Goal: Information Seeking & Learning: Learn about a topic

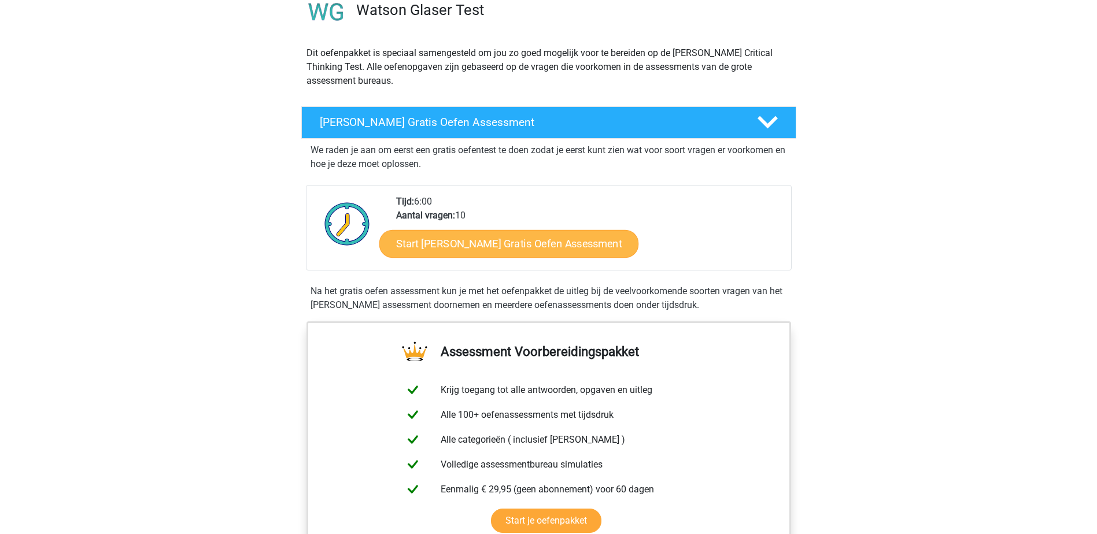
scroll to position [58, 0]
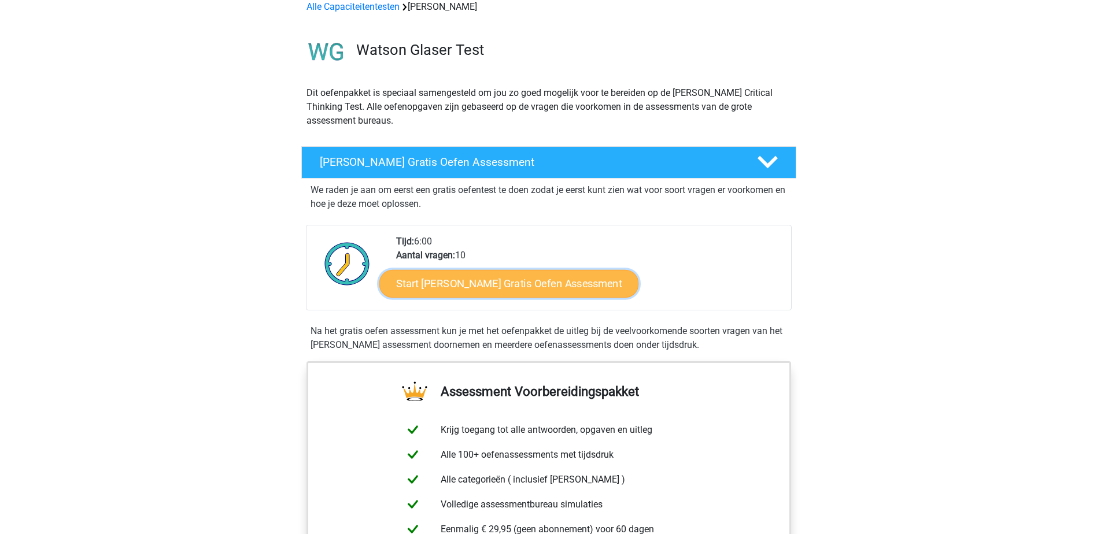
click at [520, 283] on link "Start Watson Glaser Gratis Oefen Assessment" at bounding box center [509, 284] width 260 height 28
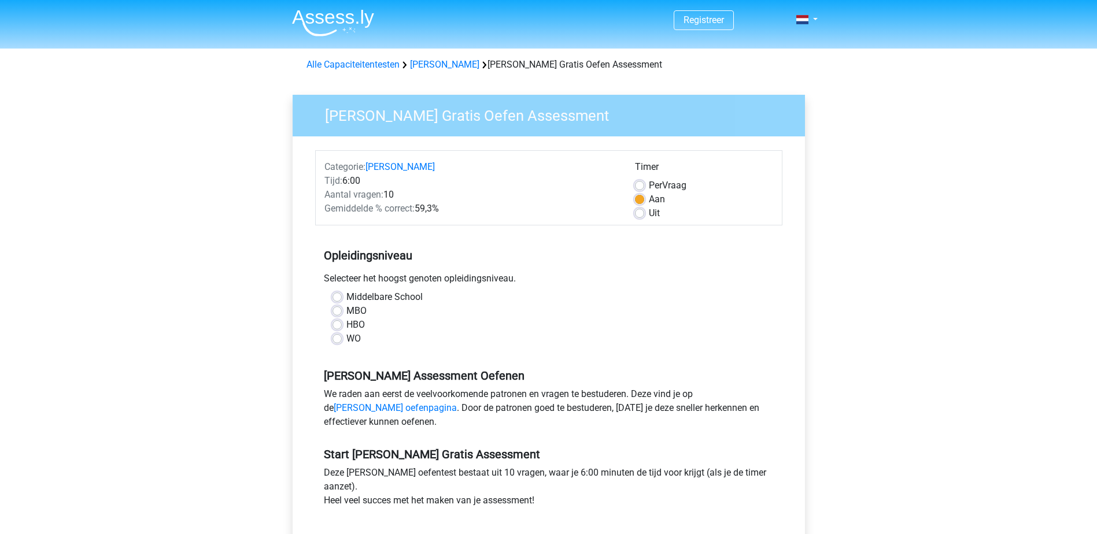
click at [346, 328] on label "HBO" at bounding box center [355, 325] width 19 height 14
click at [341, 328] on input "HBO" at bounding box center [337, 324] width 9 height 12
radio input "true"
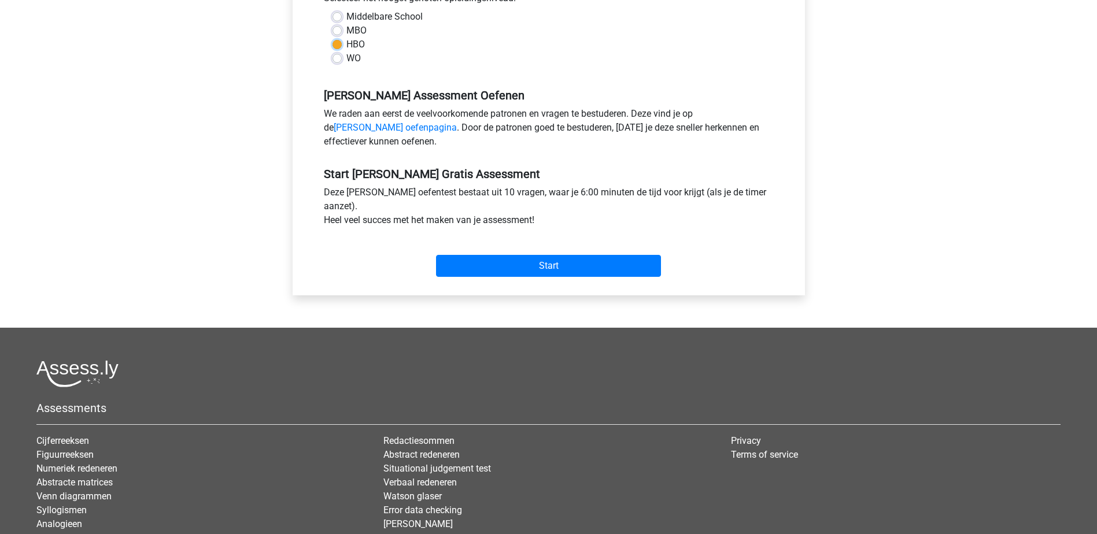
scroll to position [289, 0]
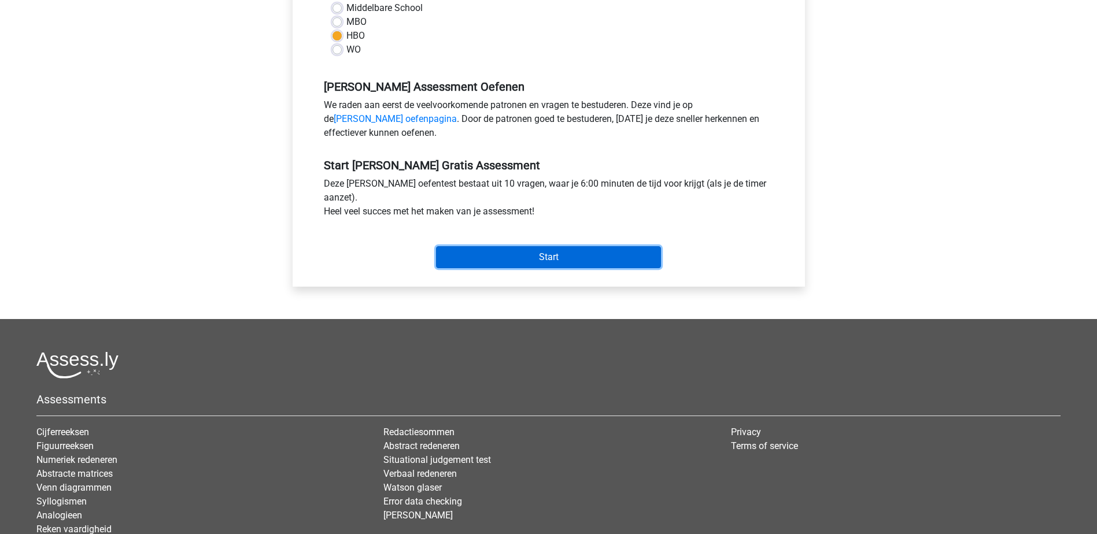
click at [593, 257] on input "Start" at bounding box center [548, 257] width 225 height 22
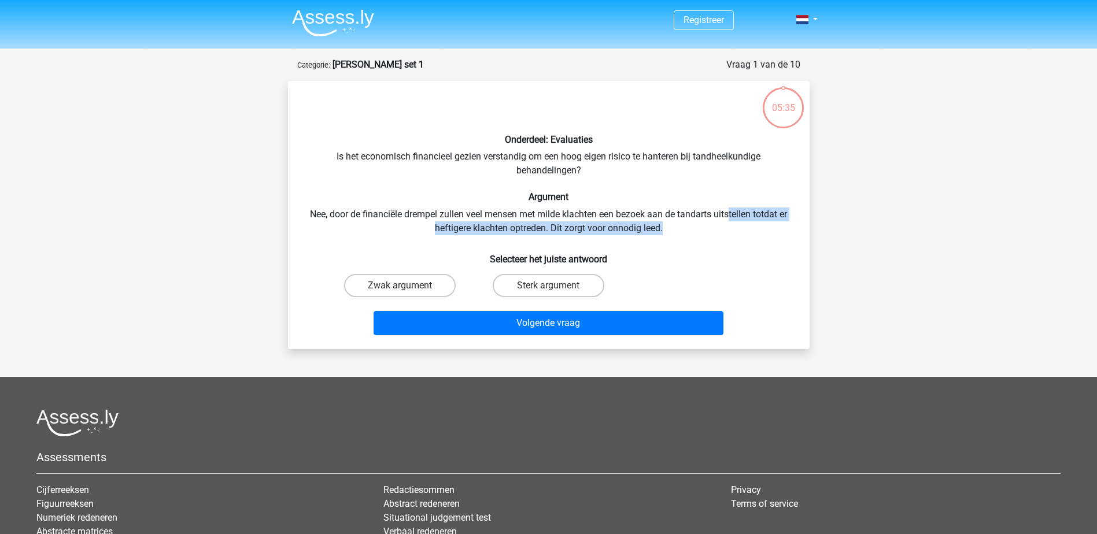
drag, startPoint x: 730, startPoint y: 212, endPoint x: 730, endPoint y: 227, distance: 15.0
click at [730, 227] on div "Onderdeel: Evaluaties Is het economisch financieel gezien verstandig om een hoo…" at bounding box center [549, 215] width 512 height 250
drag, startPoint x: 730, startPoint y: 227, endPoint x: 653, endPoint y: 224, distance: 77.0
click at [653, 224] on div "Onderdeel: Evaluaties Is het economisch financieel gezien verstandig om een hoo…" at bounding box center [549, 215] width 512 height 250
click at [407, 279] on label "Zwak argument" at bounding box center [400, 285] width 112 height 23
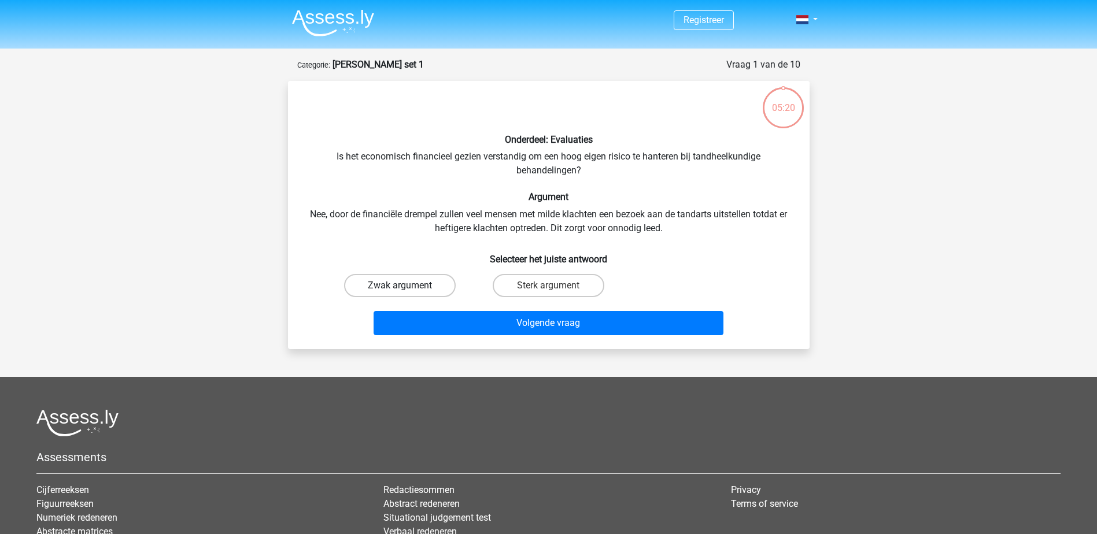
click at [407, 286] on input "Zwak argument" at bounding box center [404, 290] width 8 height 8
radio input "true"
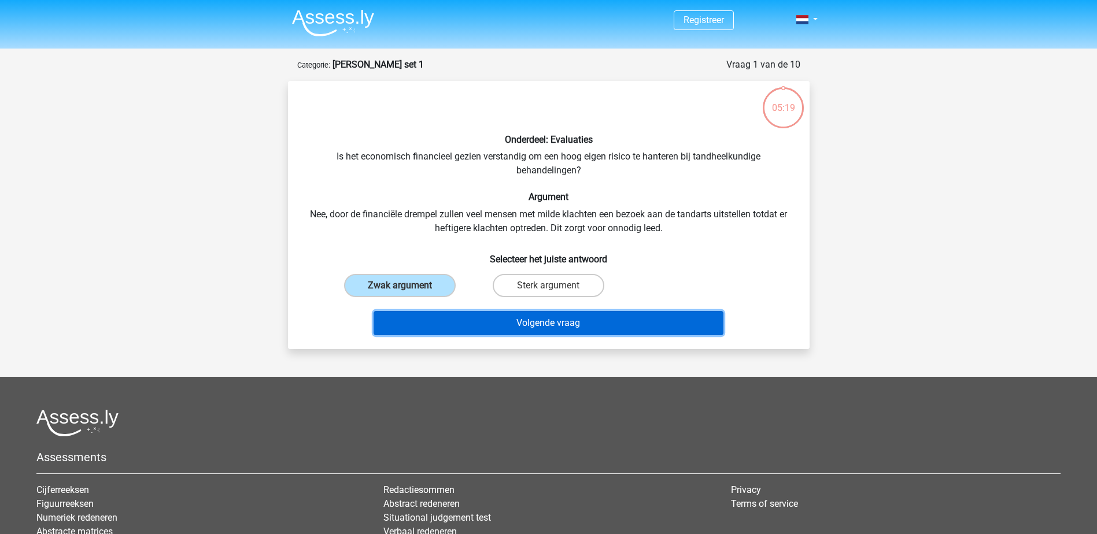
click at [483, 314] on button "Volgende vraag" at bounding box center [549, 323] width 350 height 24
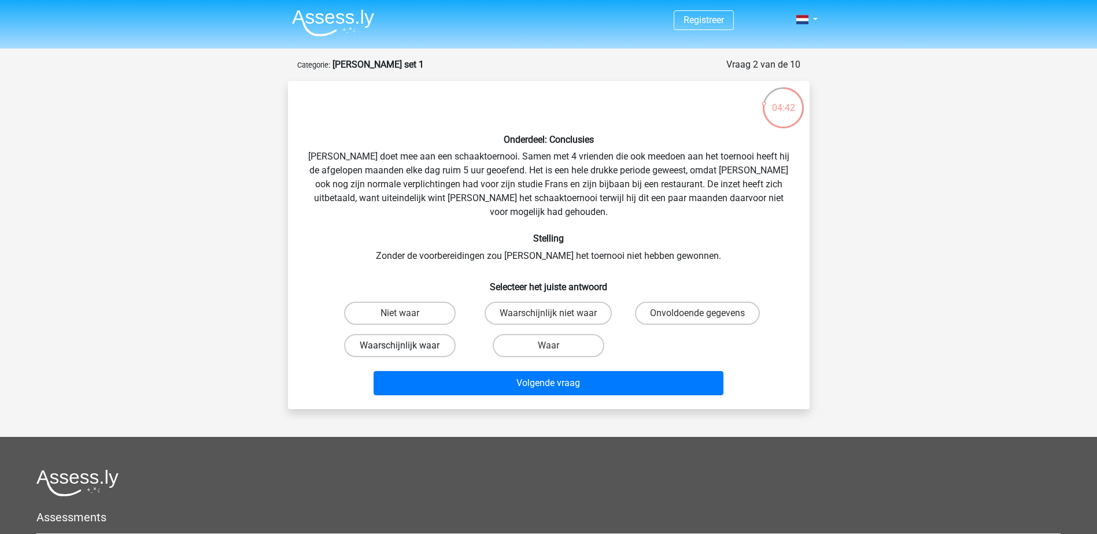
click at [451, 334] on label "Waarschijnlijk waar" at bounding box center [400, 345] width 112 height 23
click at [407, 346] on input "Waarschijnlijk waar" at bounding box center [404, 350] width 8 height 8
radio input "true"
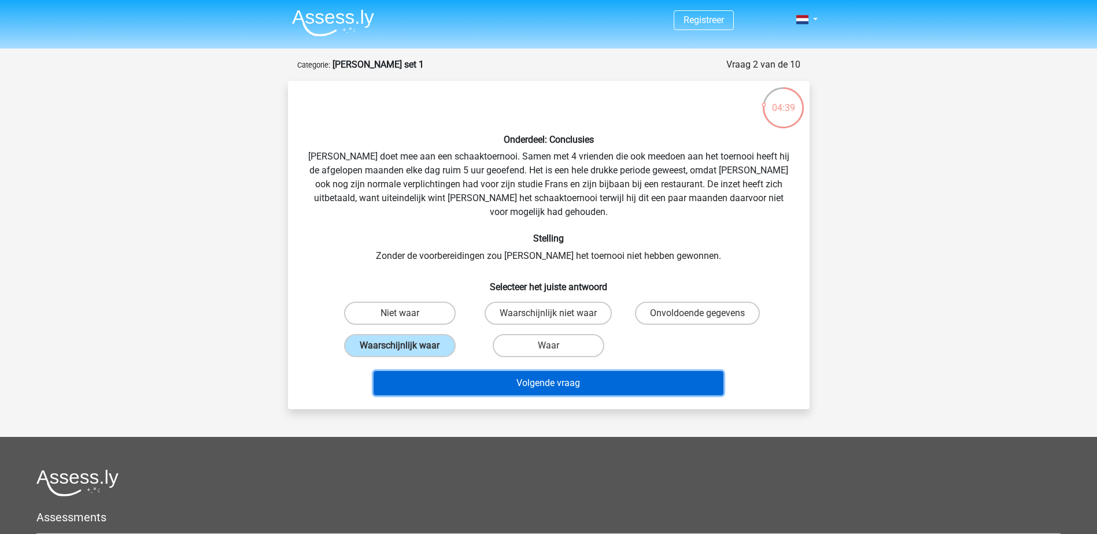
click at [522, 371] on button "Volgende vraag" at bounding box center [549, 383] width 350 height 24
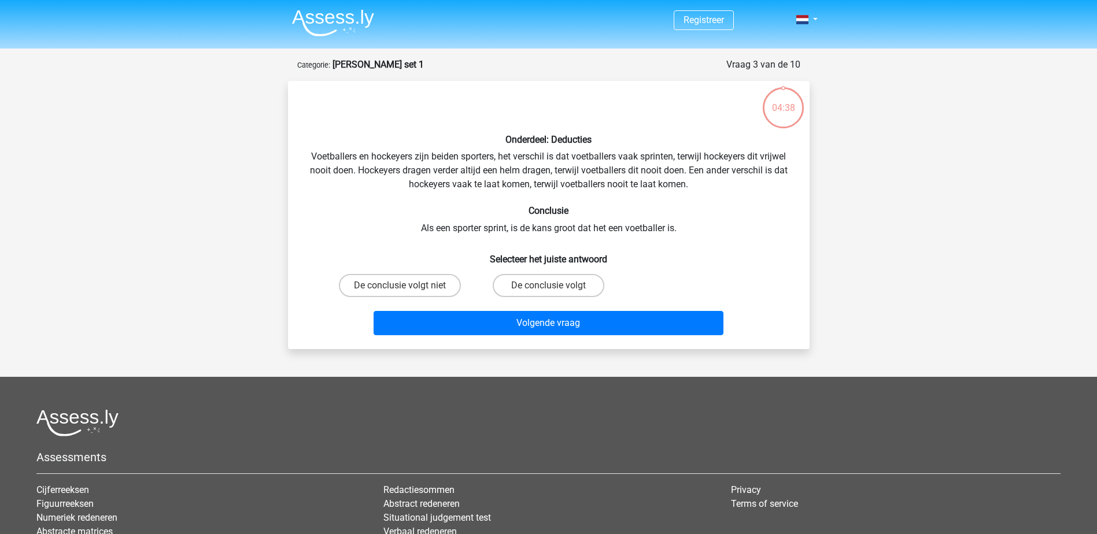
scroll to position [58, 0]
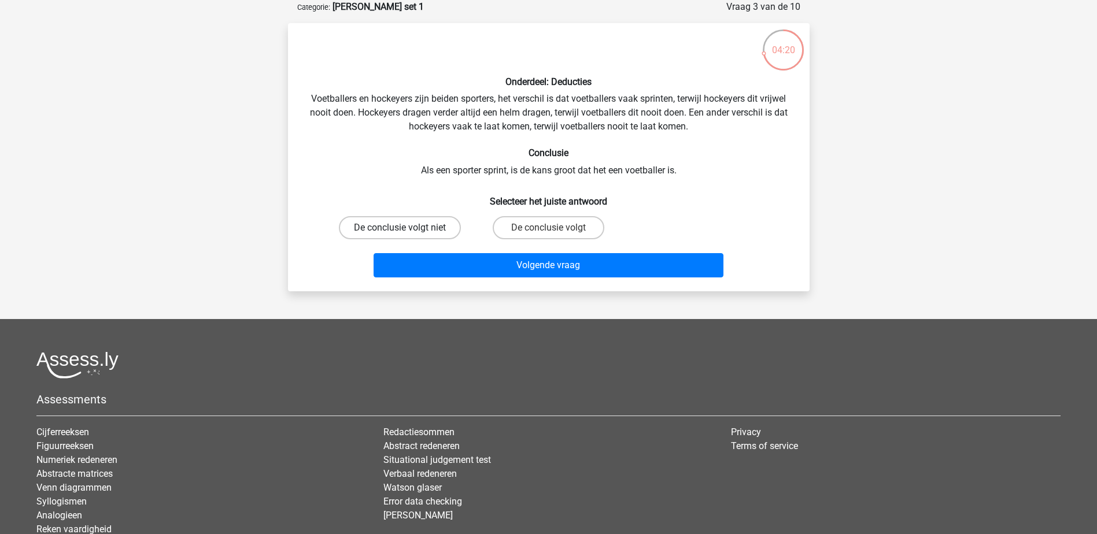
click at [416, 230] on label "De conclusie volgt niet" at bounding box center [400, 227] width 122 height 23
click at [407, 230] on input "De conclusie volgt niet" at bounding box center [404, 232] width 8 height 8
radio input "true"
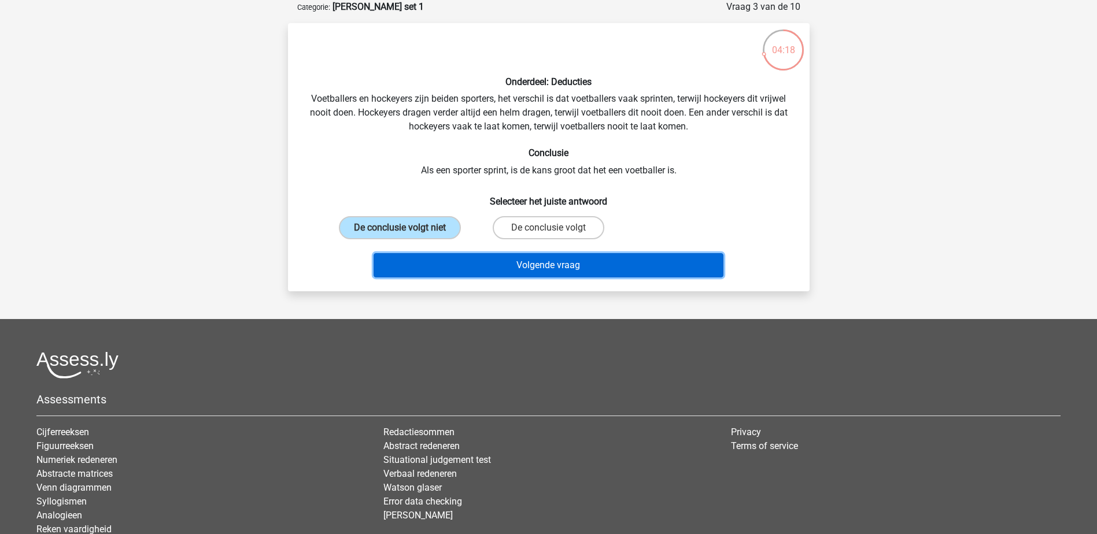
click at [496, 267] on button "Volgende vraag" at bounding box center [549, 265] width 350 height 24
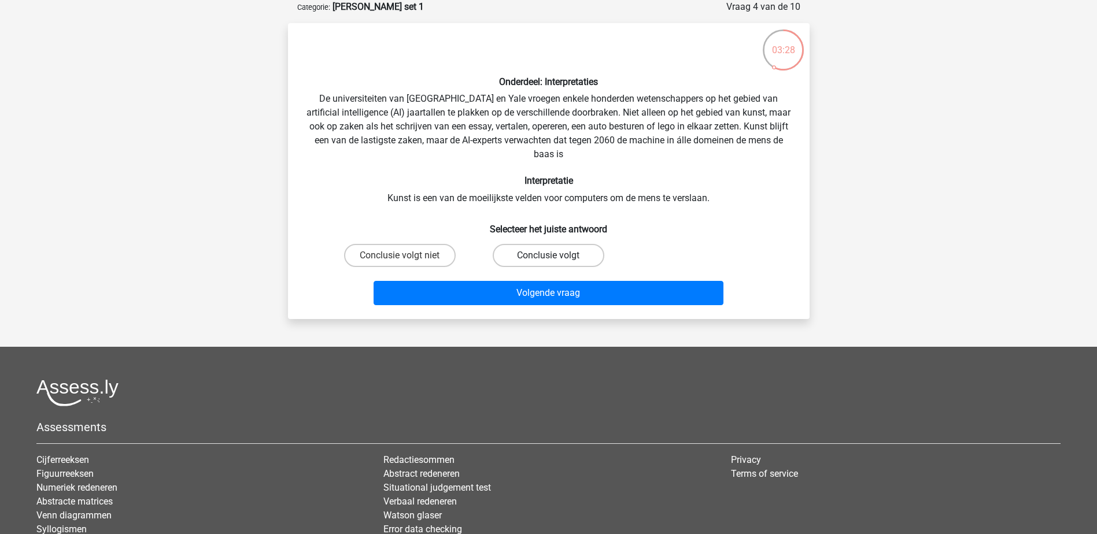
click at [545, 260] on label "Conclusie volgt" at bounding box center [549, 255] width 112 height 23
click at [548, 260] on input "Conclusie volgt" at bounding box center [552, 260] width 8 height 8
radio input "true"
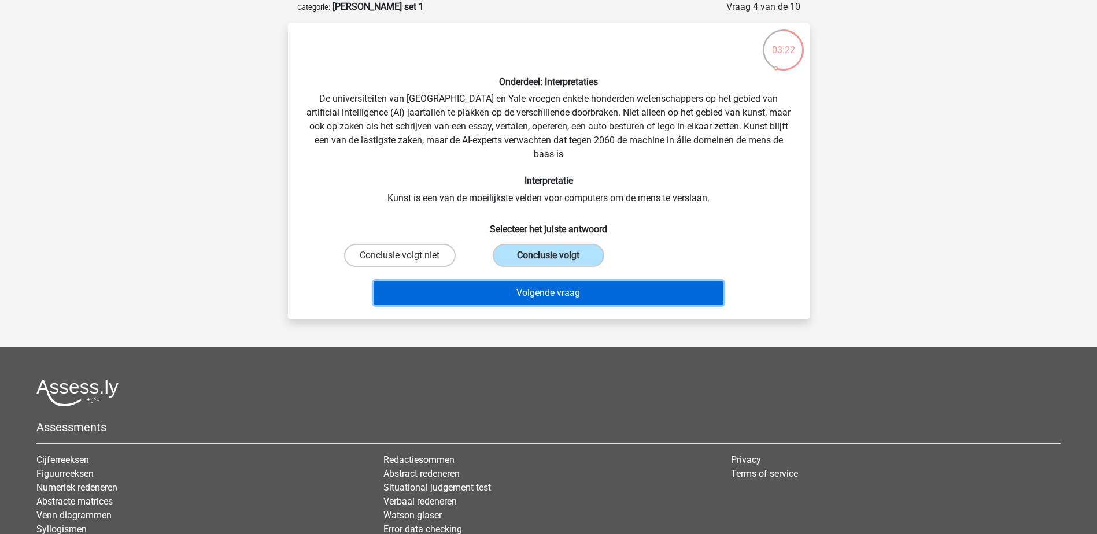
click at [515, 301] on button "Volgende vraag" at bounding box center [549, 293] width 350 height 24
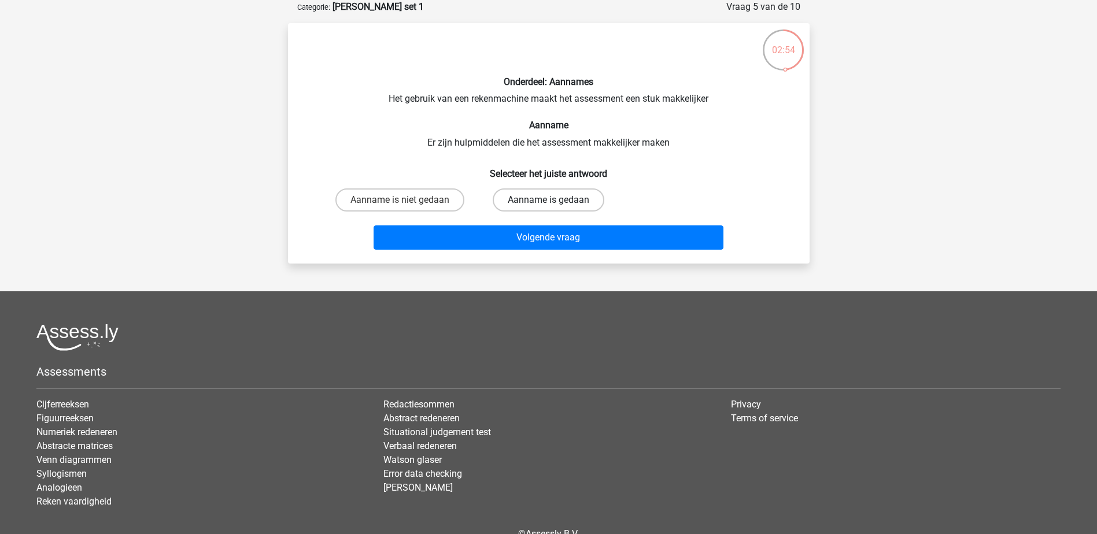
click at [578, 199] on label "Aanname is gedaan" at bounding box center [549, 200] width 112 height 23
click at [556, 200] on input "Aanname is gedaan" at bounding box center [552, 204] width 8 height 8
radio input "true"
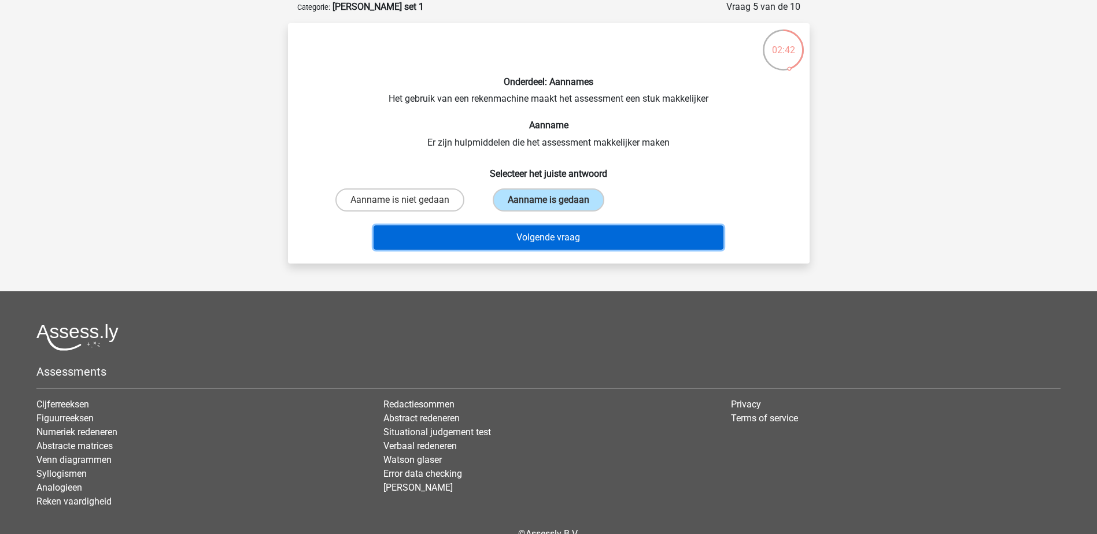
click at [552, 239] on button "Volgende vraag" at bounding box center [549, 238] width 350 height 24
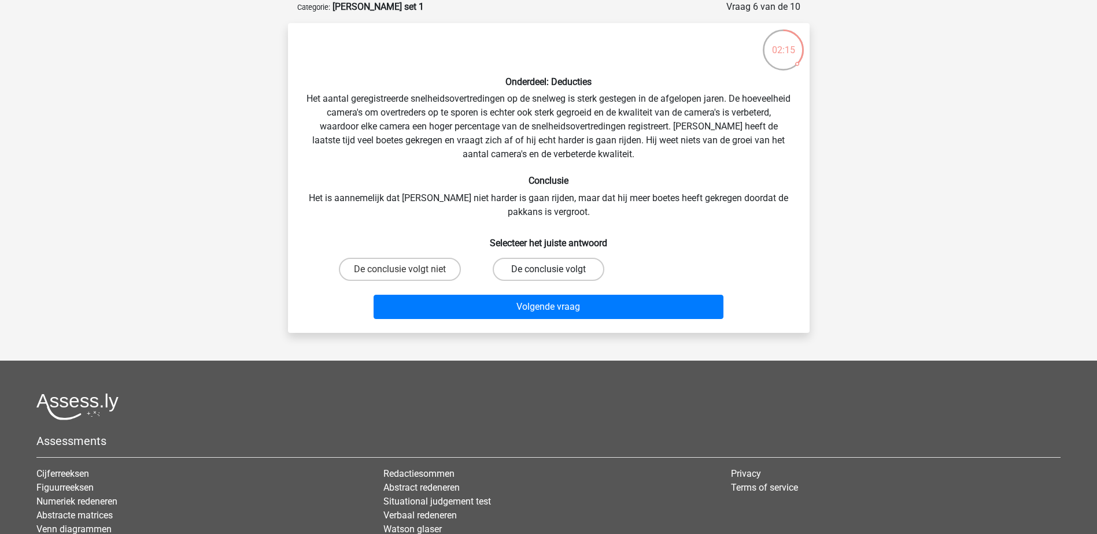
click at [533, 272] on label "De conclusie volgt" at bounding box center [549, 269] width 112 height 23
click at [548, 272] on input "De conclusie volgt" at bounding box center [552, 273] width 8 height 8
radio input "true"
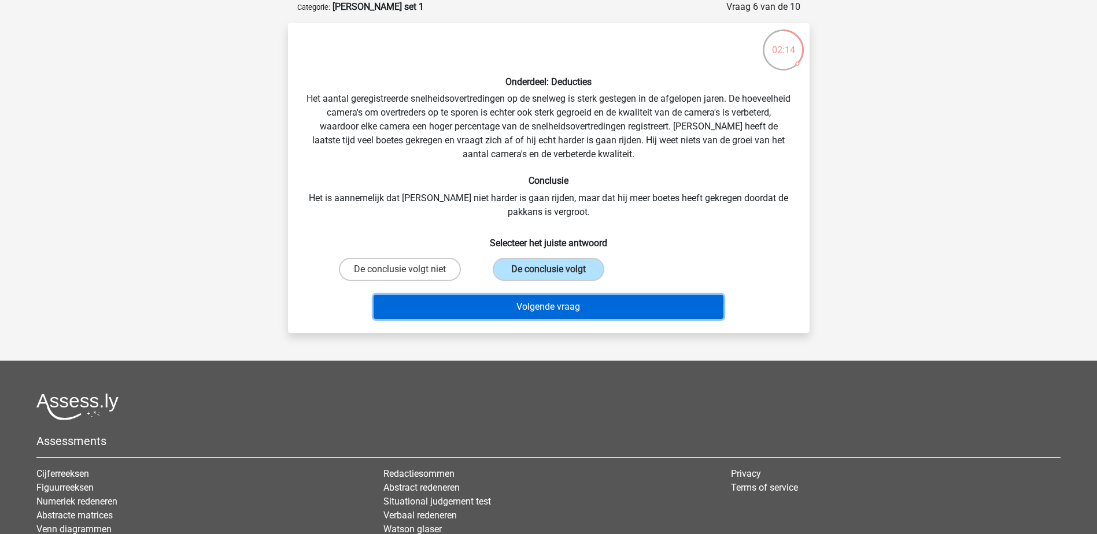
click at [546, 316] on button "Volgende vraag" at bounding box center [549, 307] width 350 height 24
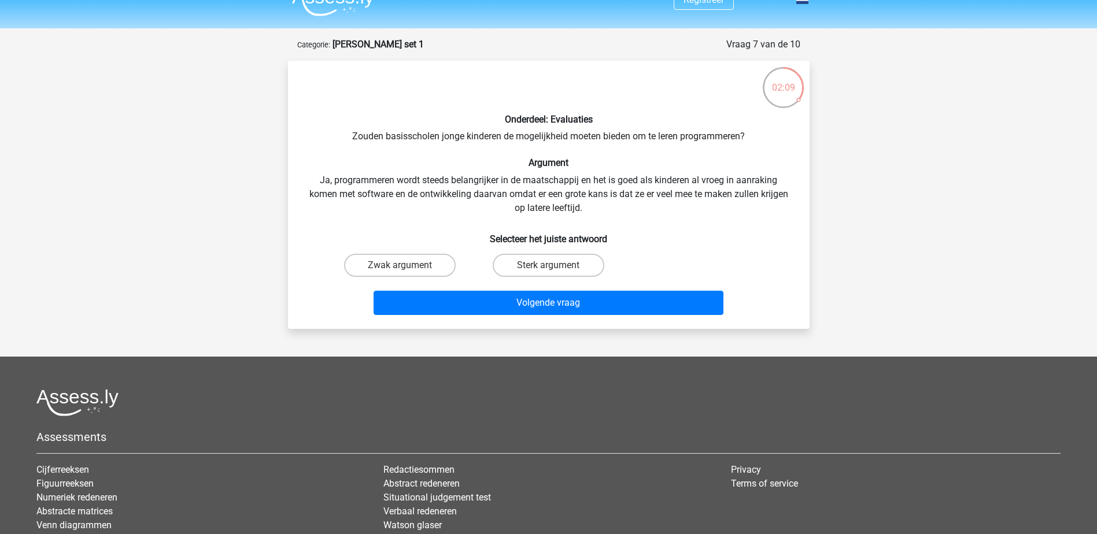
scroll to position [0, 0]
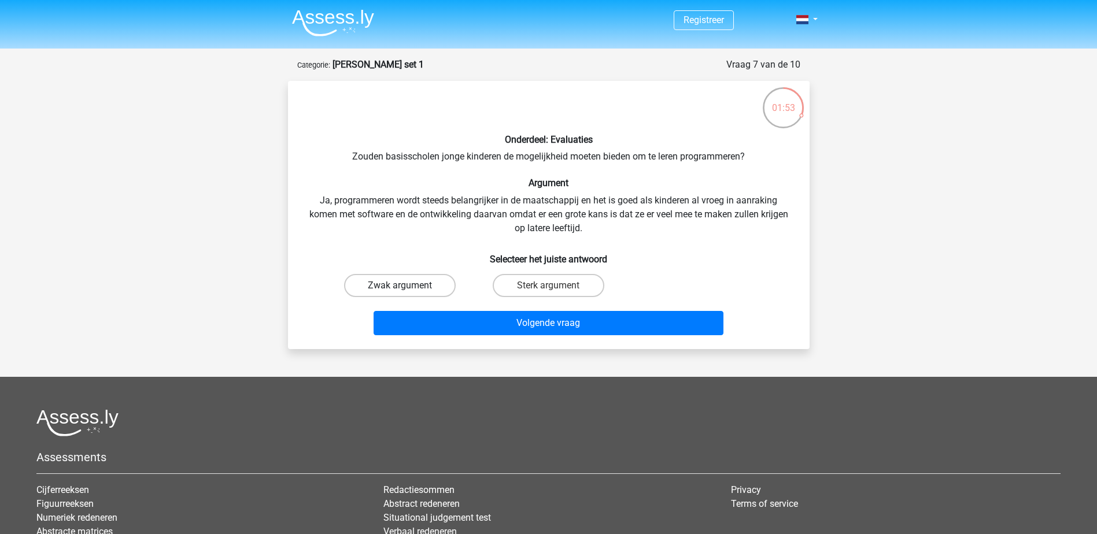
click at [423, 285] on label "Zwak argument" at bounding box center [400, 285] width 112 height 23
click at [407, 286] on input "Zwak argument" at bounding box center [404, 290] width 8 height 8
radio input "true"
click at [548, 289] on label "Sterk argument" at bounding box center [549, 285] width 112 height 23
click at [548, 289] on input "Sterk argument" at bounding box center [552, 290] width 8 height 8
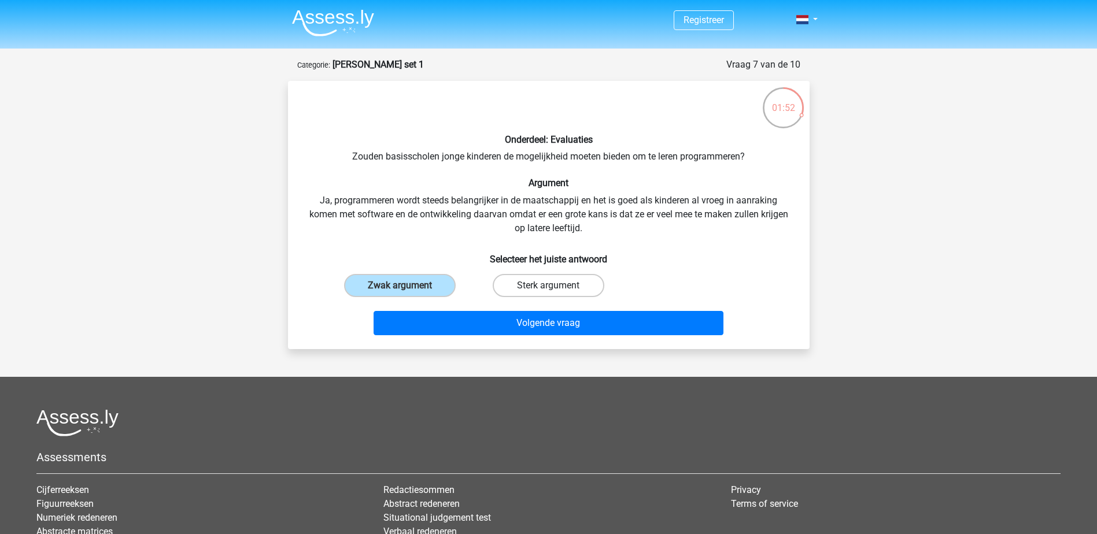
radio input "true"
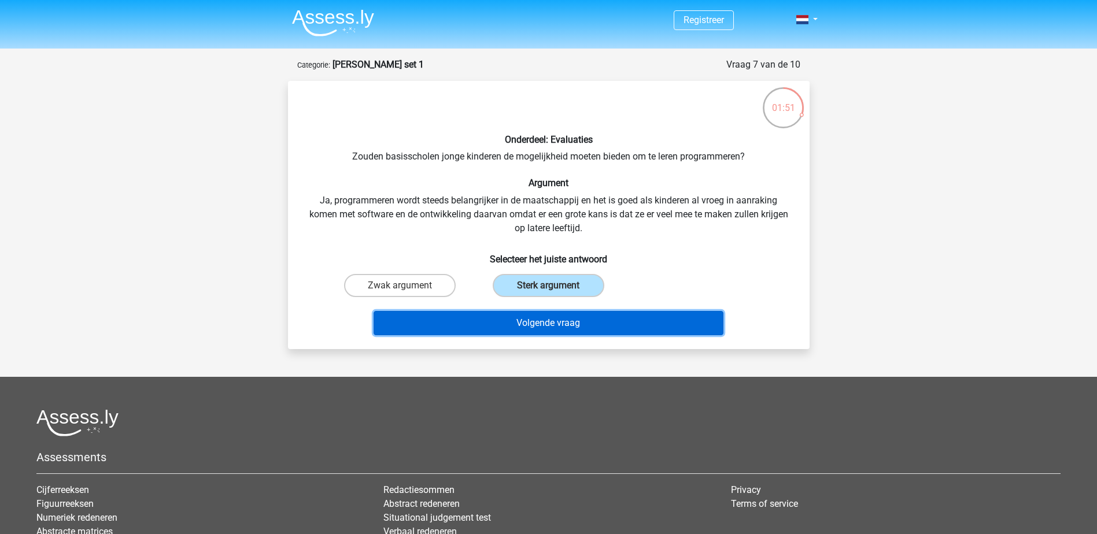
click at [555, 322] on button "Volgende vraag" at bounding box center [549, 323] width 350 height 24
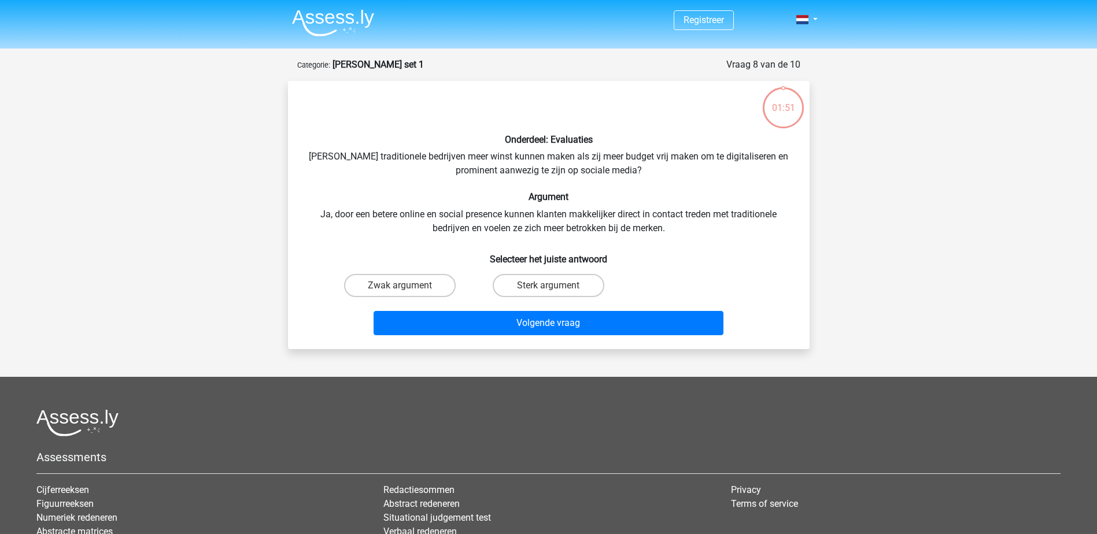
scroll to position [58, 0]
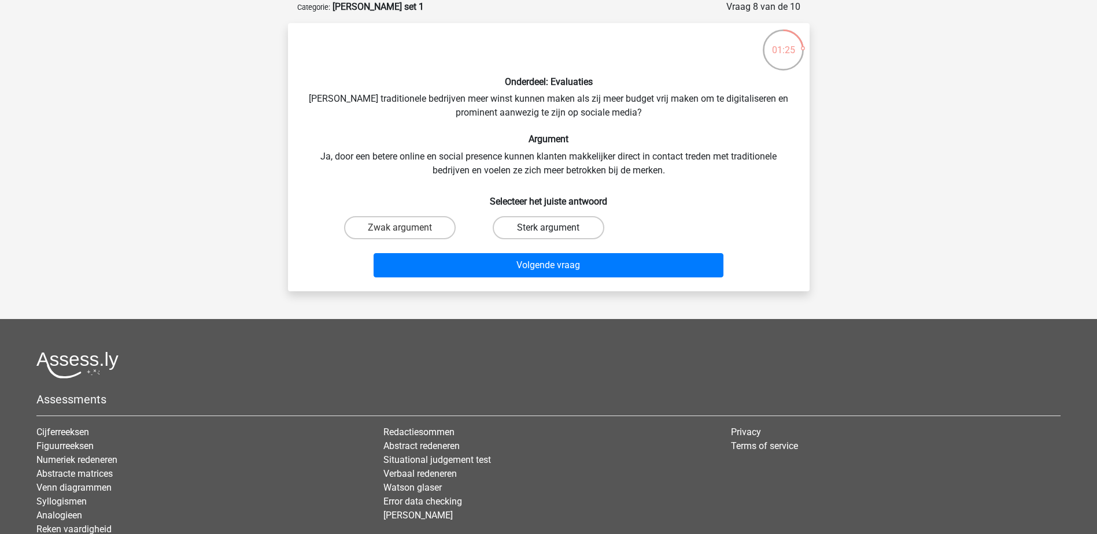
click at [571, 223] on label "Sterk argument" at bounding box center [549, 227] width 112 height 23
click at [556, 228] on input "Sterk argument" at bounding box center [552, 232] width 8 height 8
radio input "true"
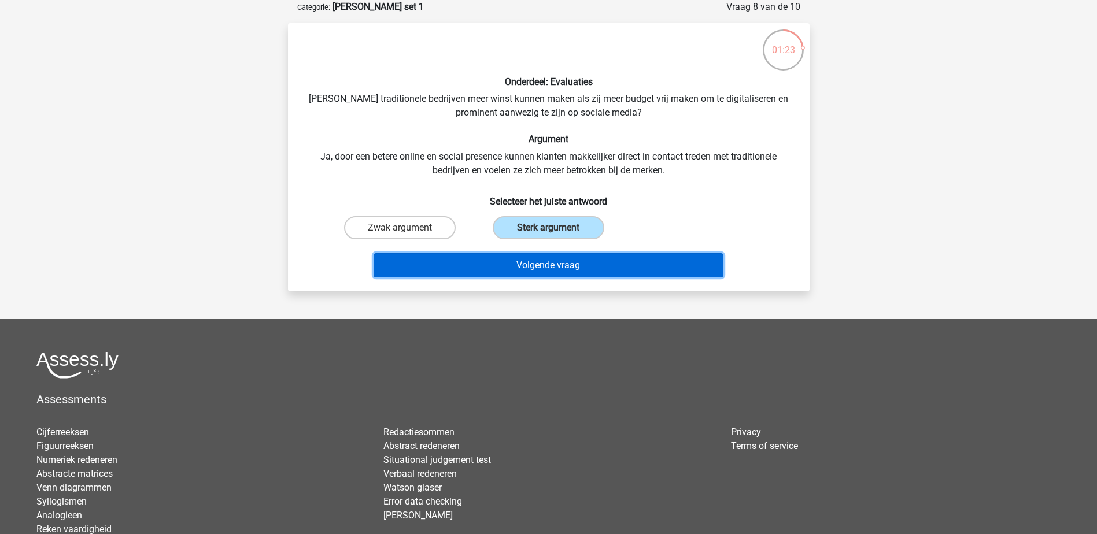
click at [570, 263] on button "Volgende vraag" at bounding box center [549, 265] width 350 height 24
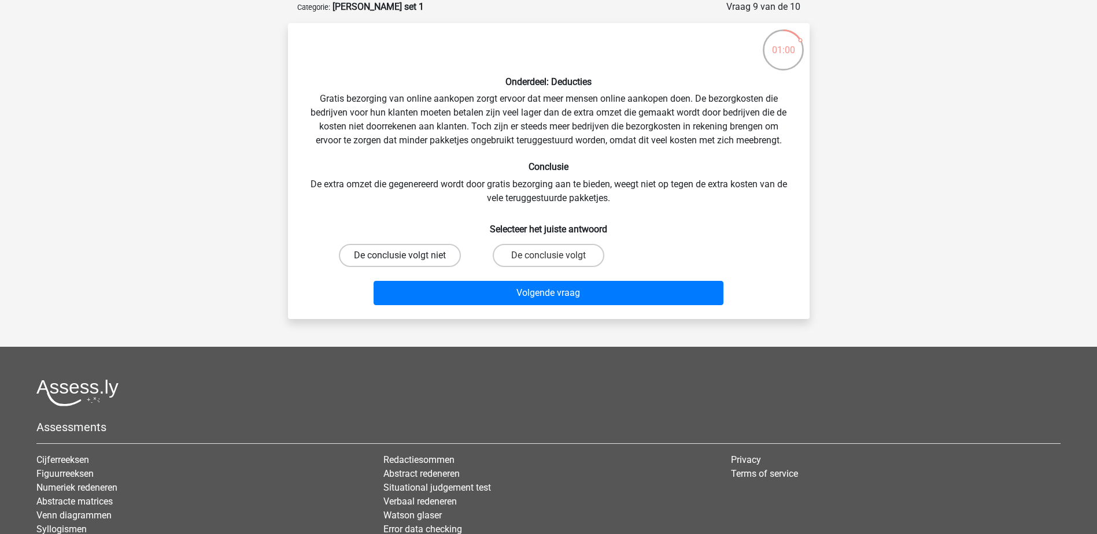
click at [405, 249] on label "De conclusie volgt niet" at bounding box center [400, 255] width 122 height 23
click at [405, 256] on input "De conclusie volgt niet" at bounding box center [404, 260] width 8 height 8
radio input "true"
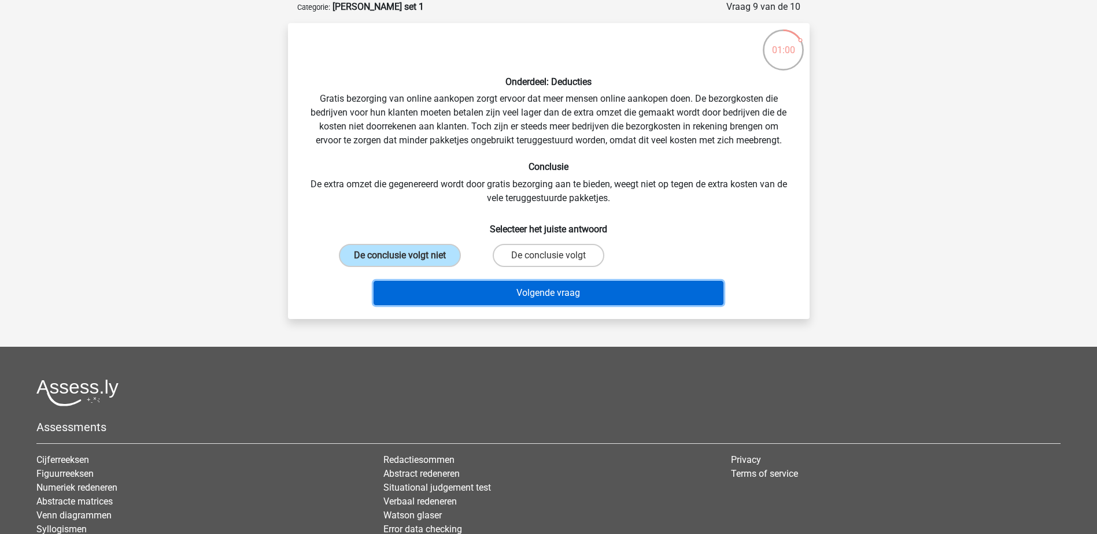
click at [483, 296] on button "Volgende vraag" at bounding box center [549, 293] width 350 height 24
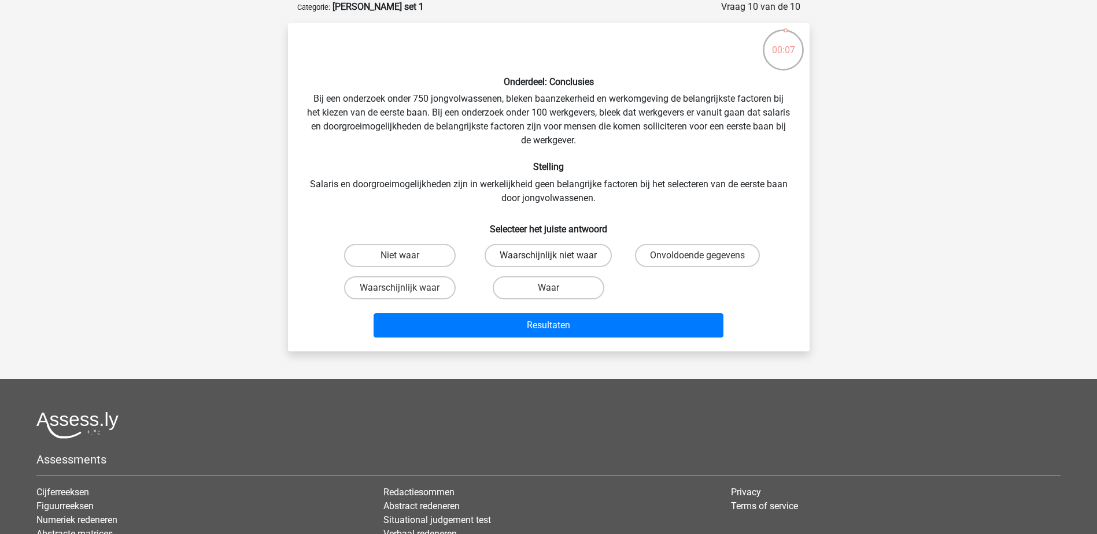
click at [564, 255] on label "Waarschijnlijk niet waar" at bounding box center [548, 255] width 127 height 23
click at [556, 256] on input "Waarschijnlijk niet waar" at bounding box center [552, 260] width 8 height 8
radio input "true"
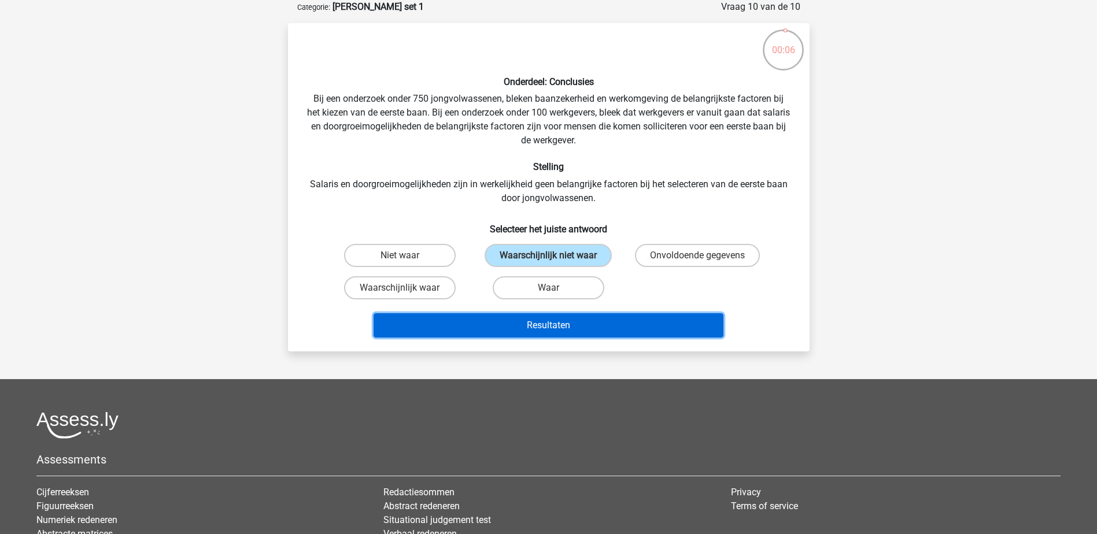
click at [575, 319] on button "Resultaten" at bounding box center [549, 325] width 350 height 24
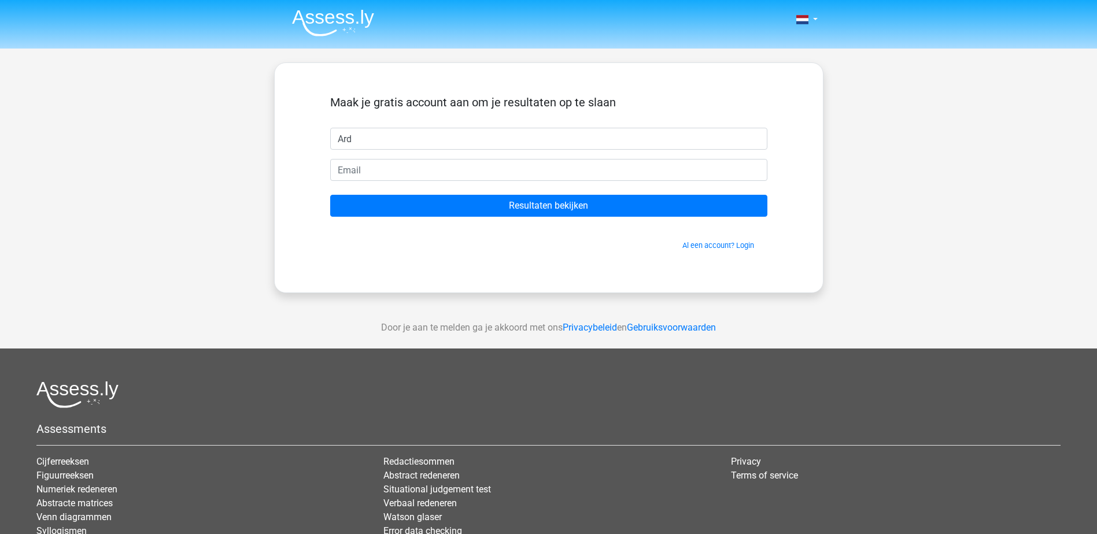
type input "Ard"
type input "a"
type input "veenhof@anker.nl"
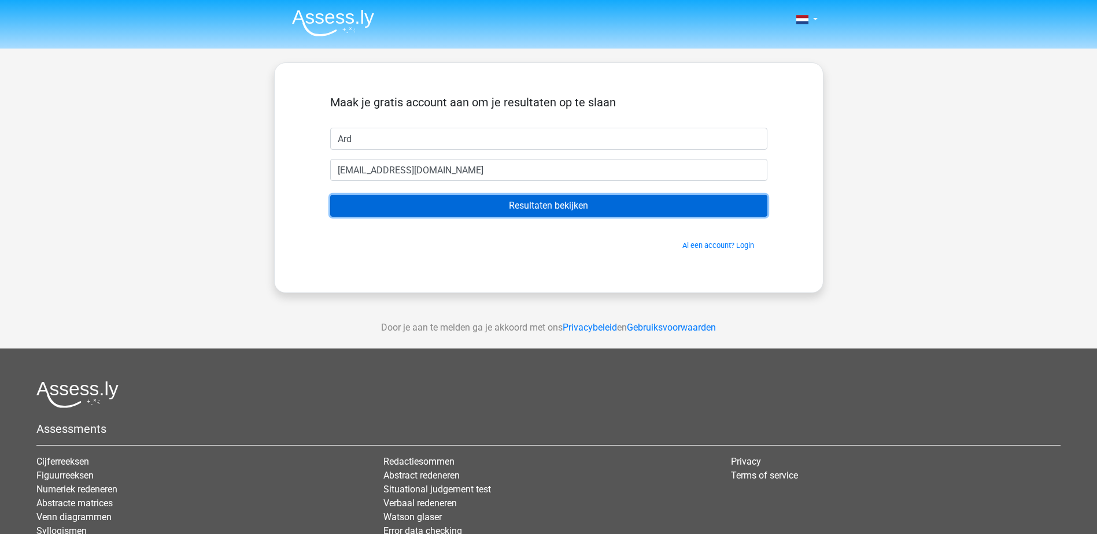
click at [526, 206] on input "Resultaten bekijken" at bounding box center [548, 206] width 437 height 22
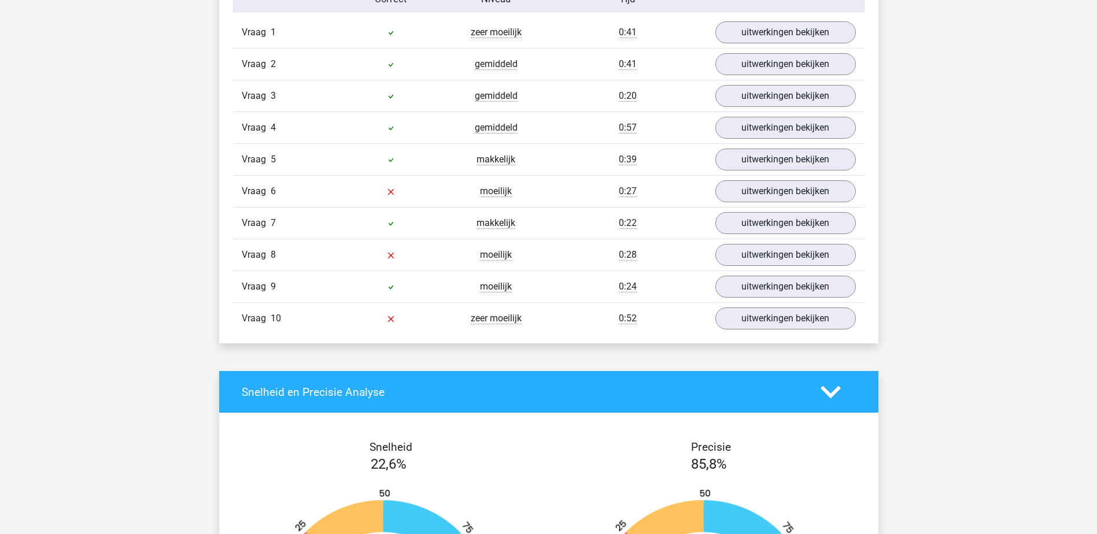
scroll to position [925, 0]
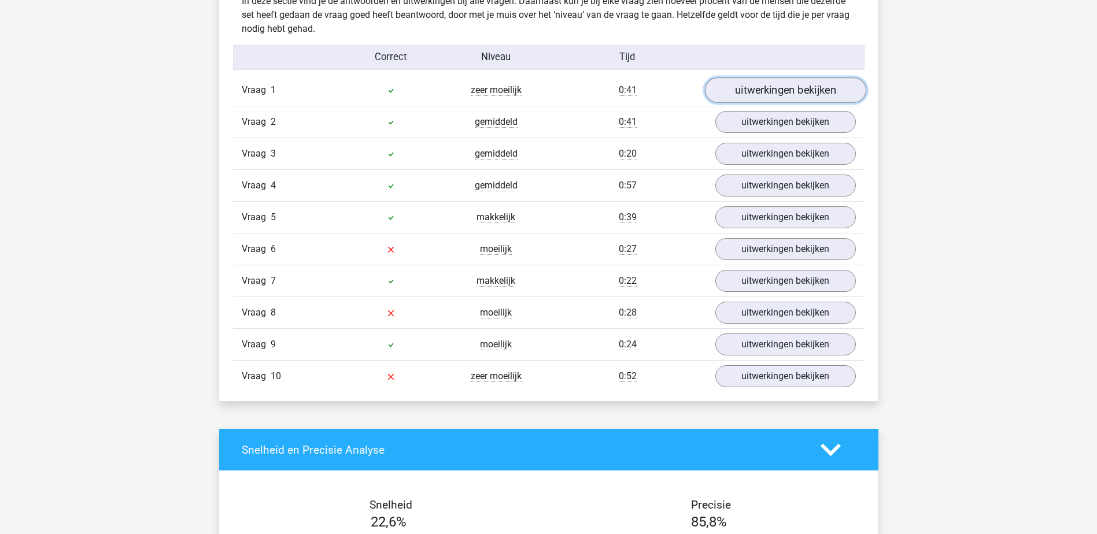
click at [763, 90] on link "uitwerkingen bekijken" at bounding box center [784, 90] width 161 height 25
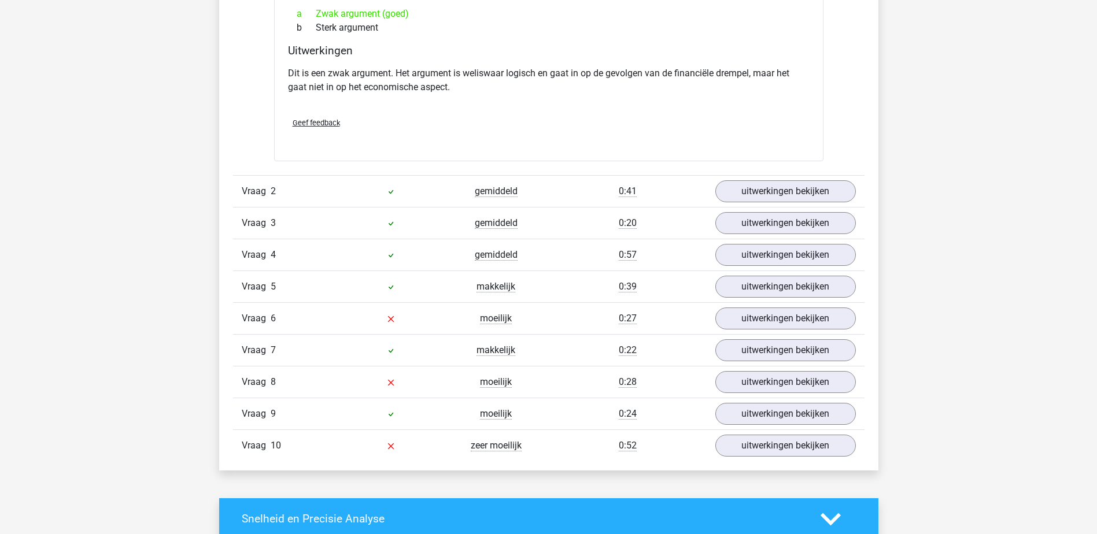
scroll to position [1157, 0]
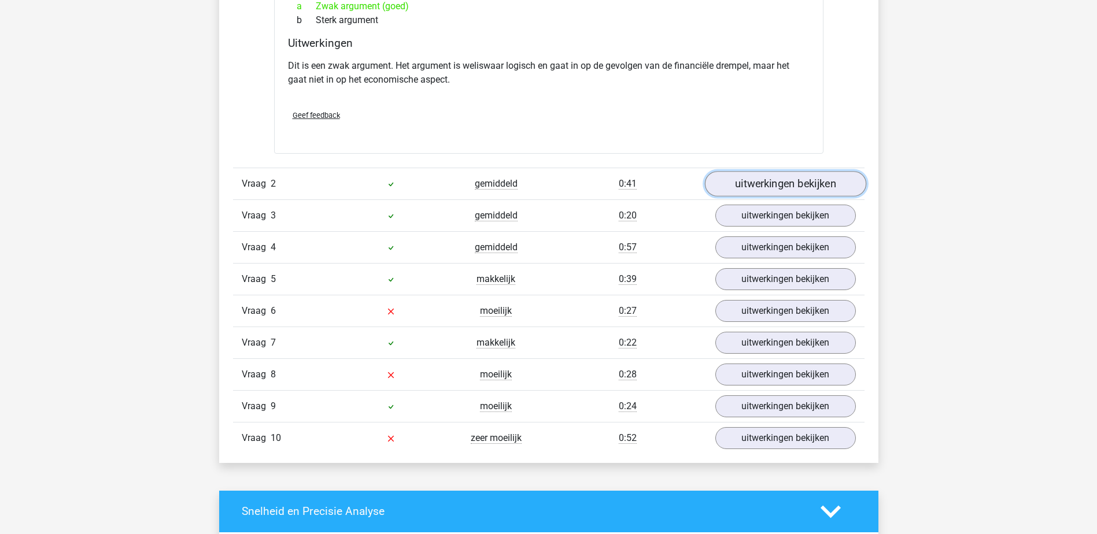
click at [755, 194] on link "uitwerkingen bekijken" at bounding box center [784, 183] width 161 height 25
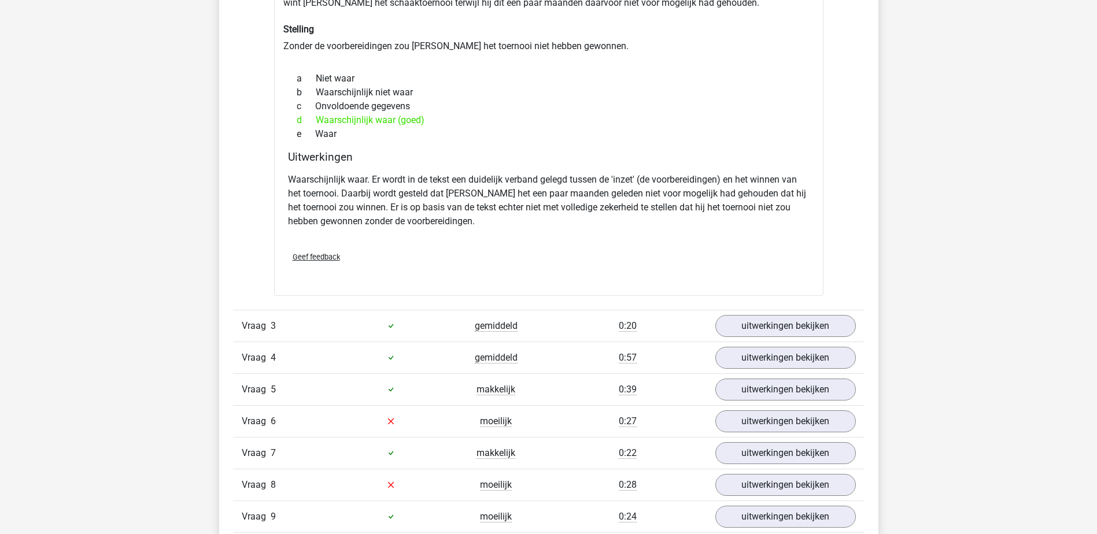
scroll to position [1504, 0]
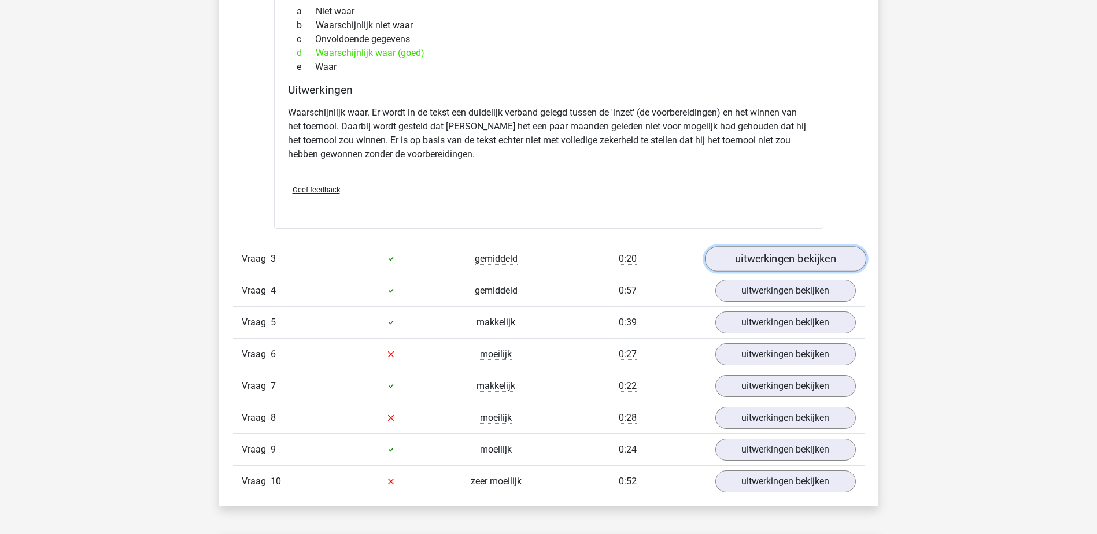
click at [772, 256] on link "uitwerkingen bekijken" at bounding box center [784, 258] width 161 height 25
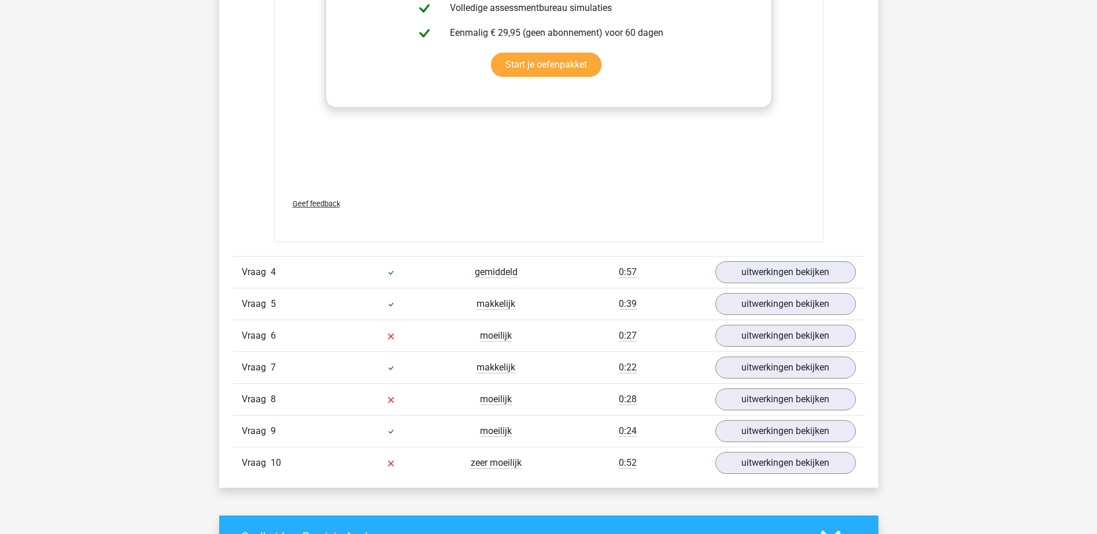
scroll to position [2140, 0]
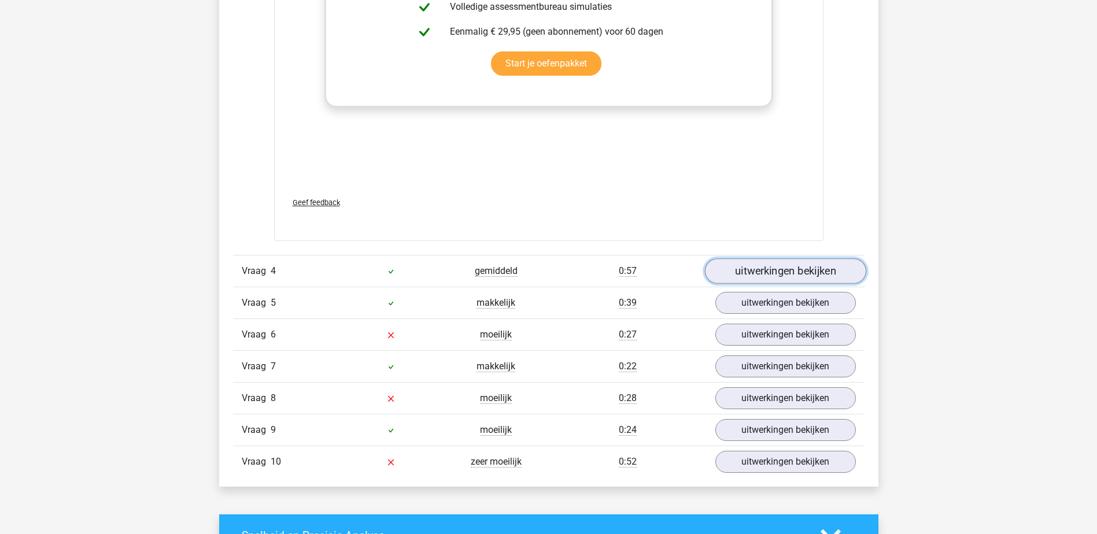
click at [769, 263] on link "uitwerkingen bekijken" at bounding box center [784, 271] width 161 height 25
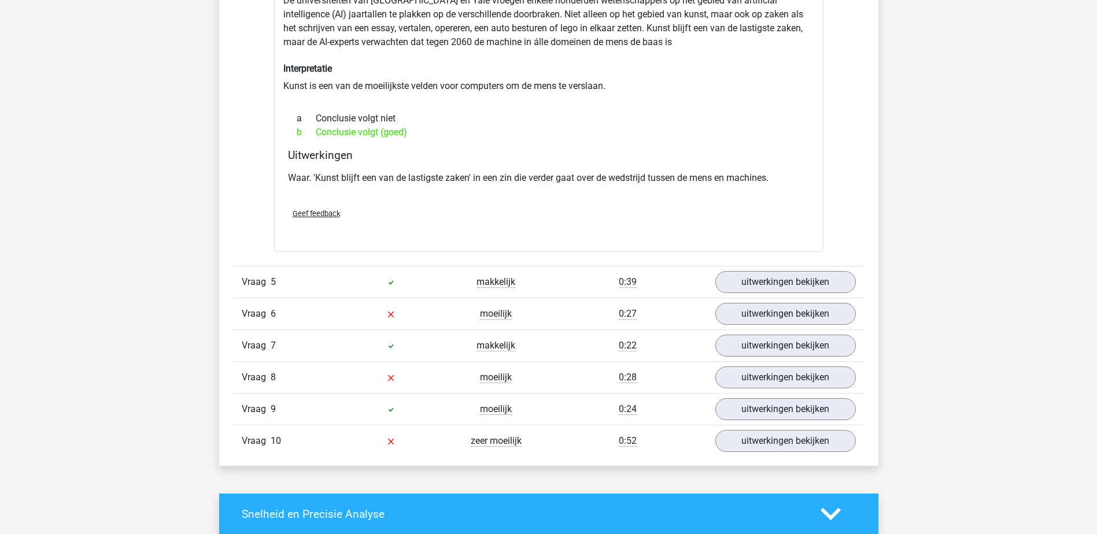
scroll to position [2487, 0]
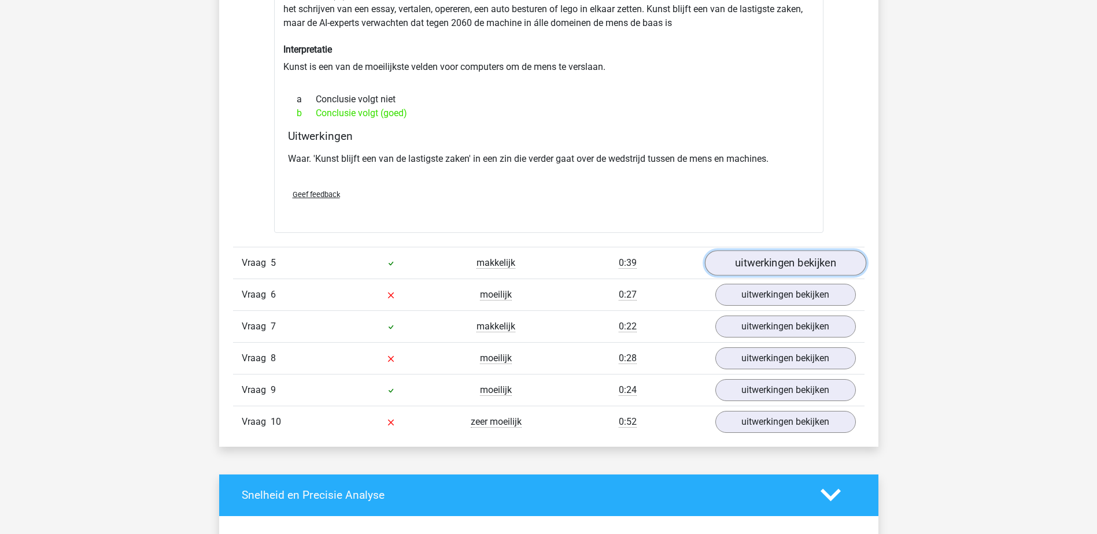
click at [777, 263] on link "uitwerkingen bekijken" at bounding box center [784, 262] width 161 height 25
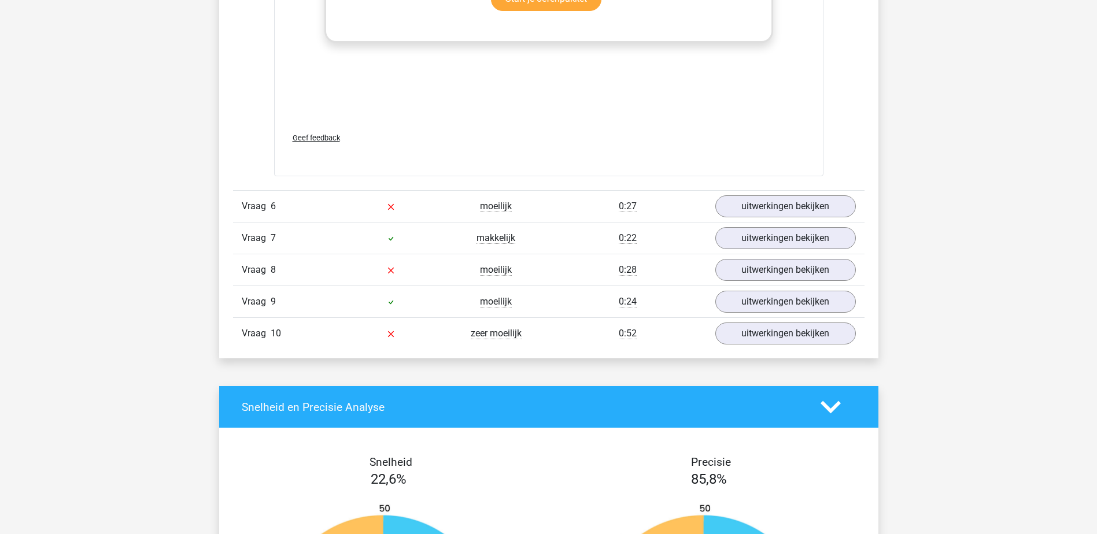
scroll to position [3181, 0]
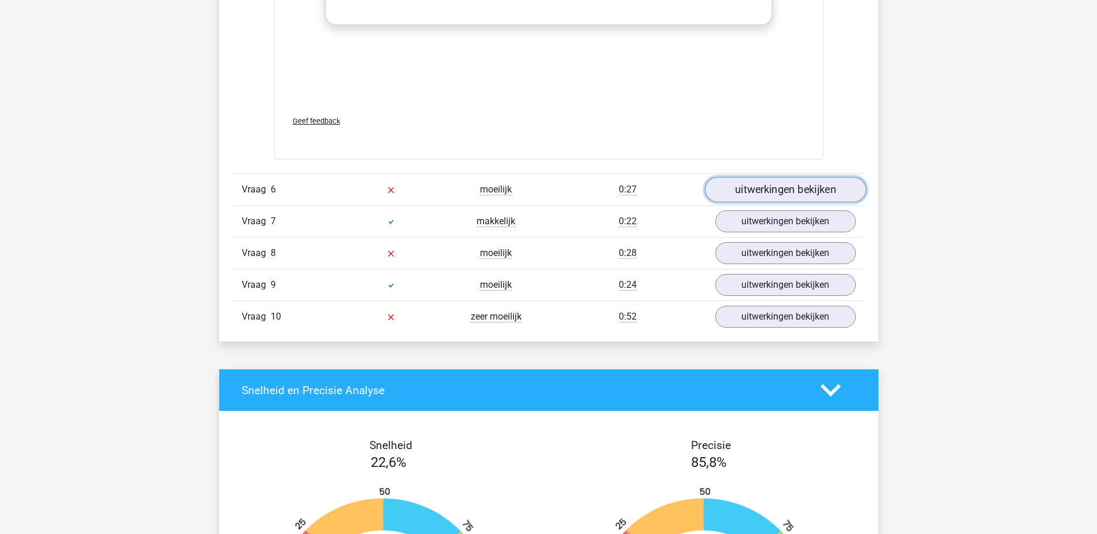
click at [771, 188] on link "uitwerkingen bekijken" at bounding box center [784, 190] width 161 height 25
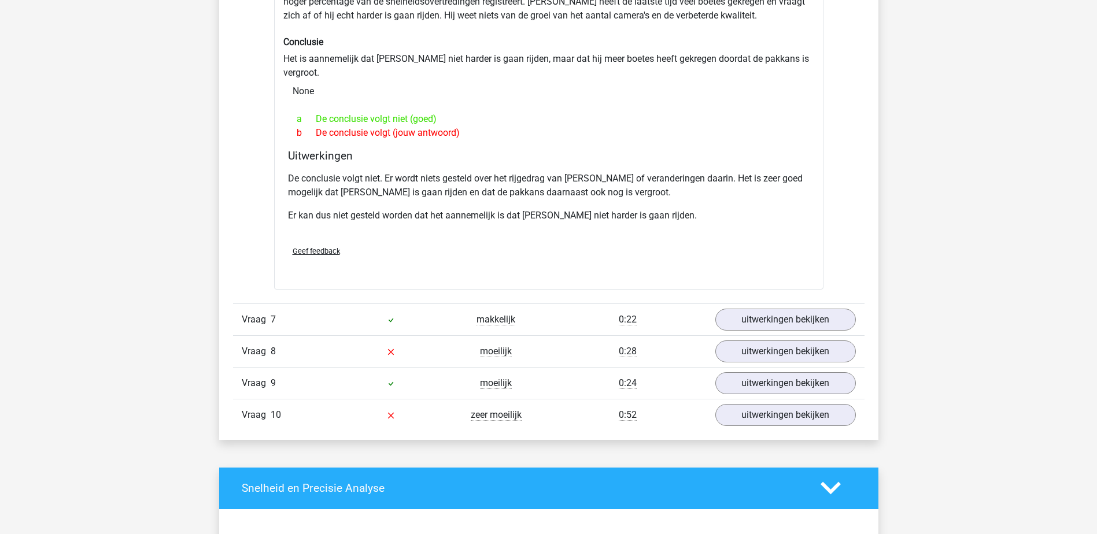
scroll to position [3470, 0]
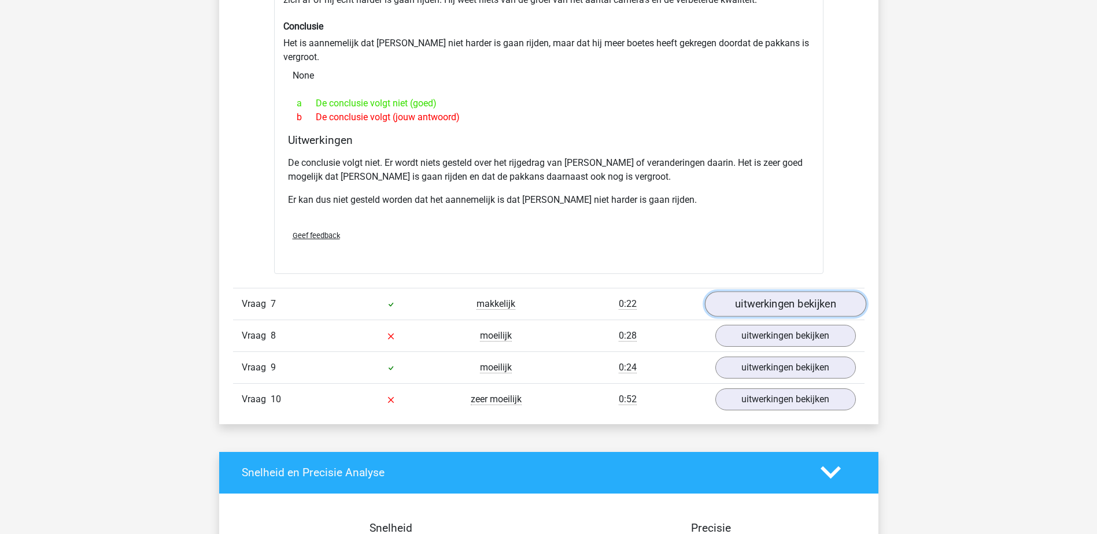
click at [800, 291] on link "uitwerkingen bekijken" at bounding box center [784, 303] width 161 height 25
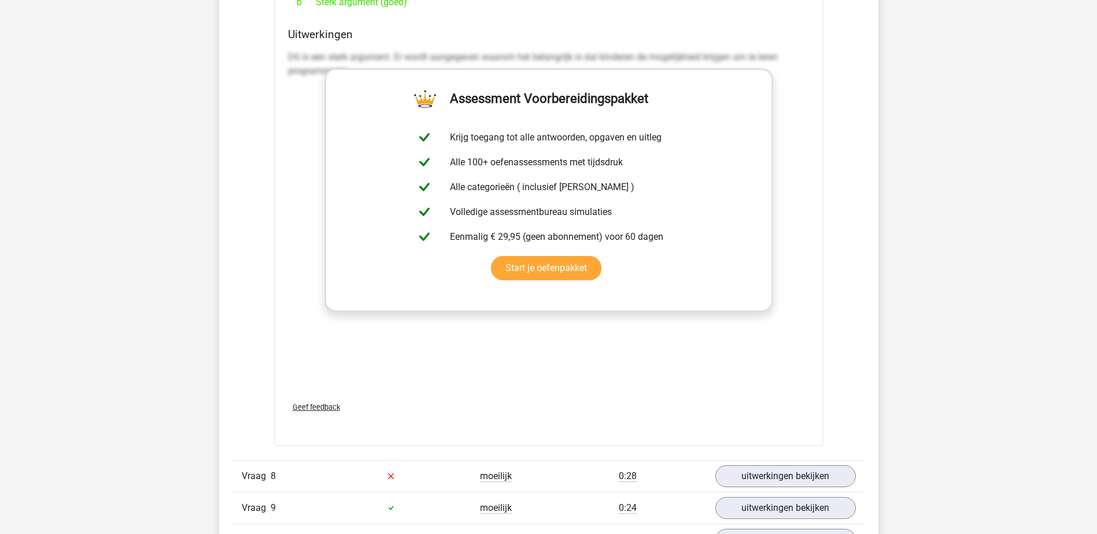
scroll to position [4106, 0]
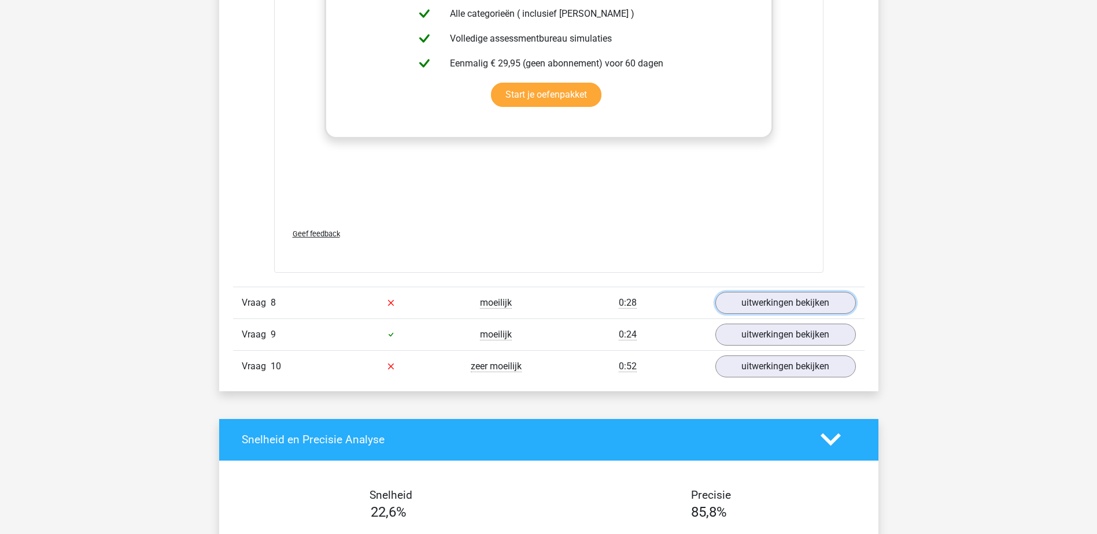
click at [795, 292] on link "uitwerkingen bekijken" at bounding box center [785, 303] width 141 height 22
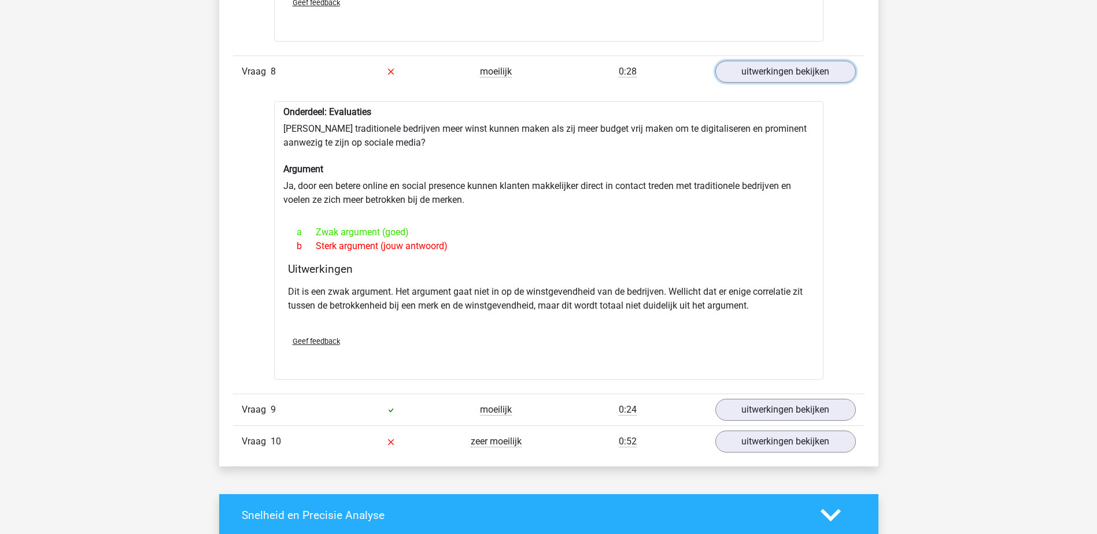
scroll to position [4395, 0]
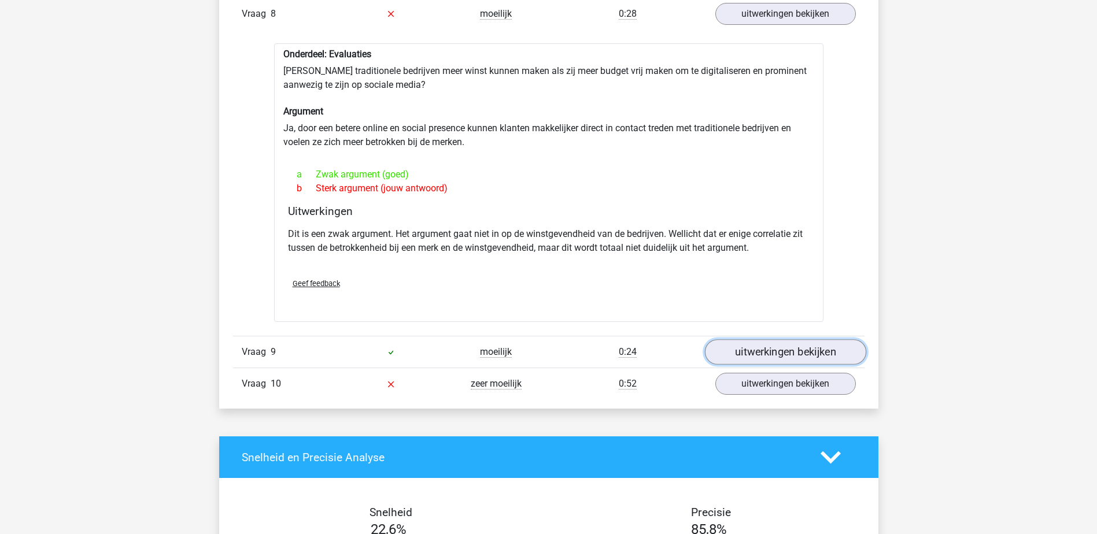
click at [787, 339] on link "uitwerkingen bekijken" at bounding box center [784, 351] width 161 height 25
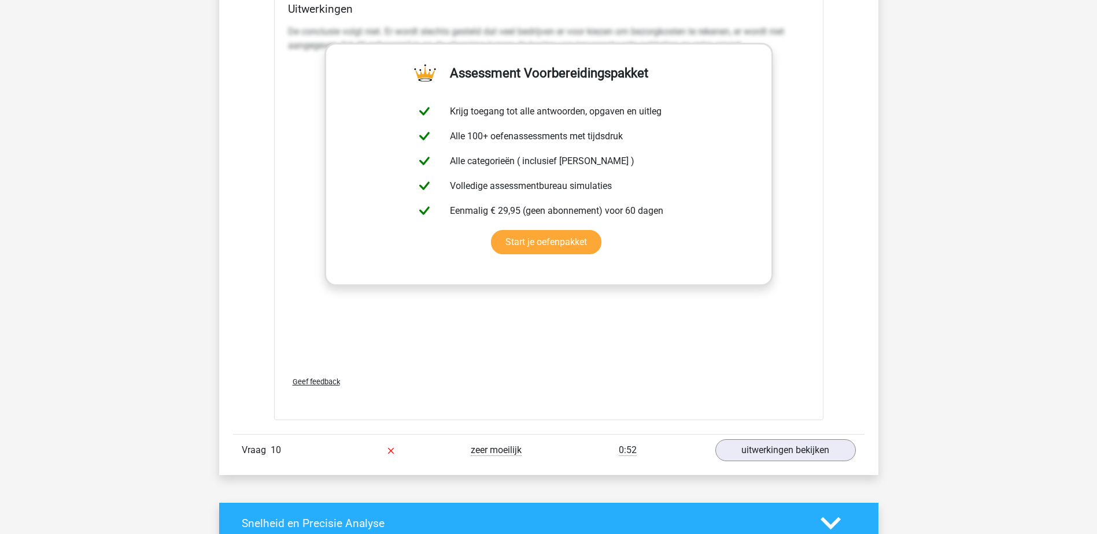
scroll to position [5089, 0]
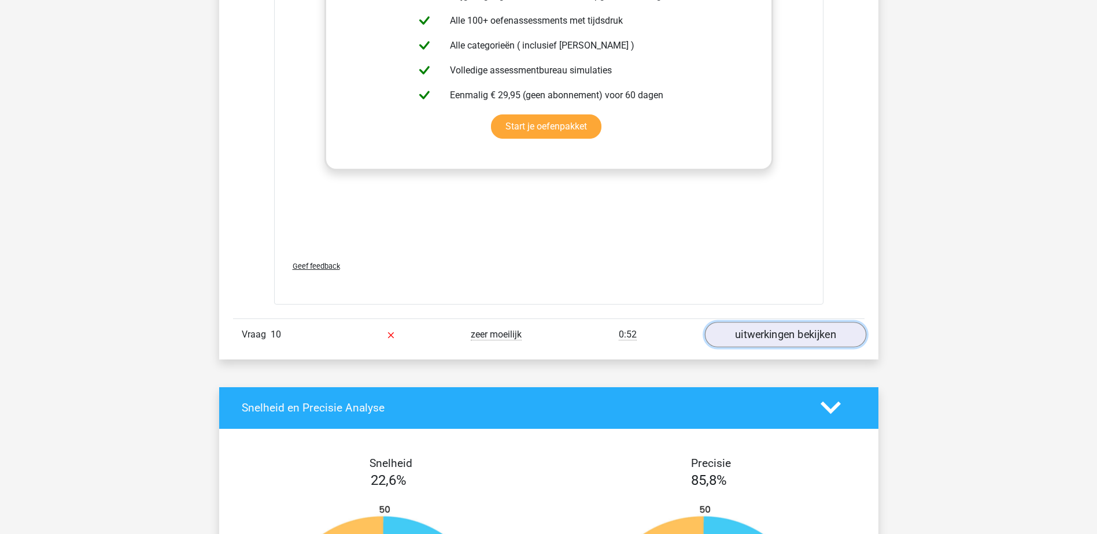
click at [799, 329] on link "uitwerkingen bekijken" at bounding box center [784, 334] width 161 height 25
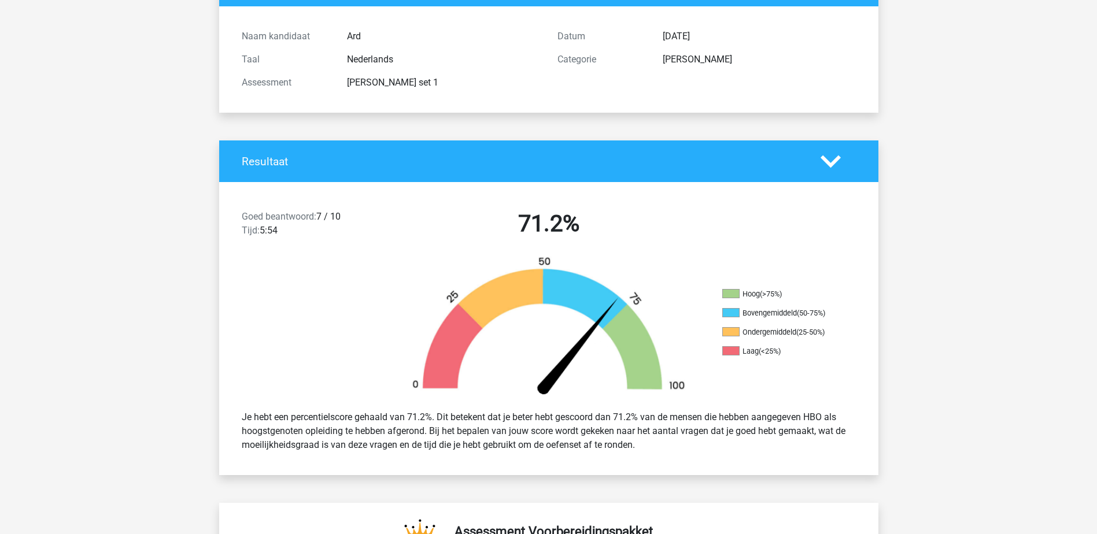
scroll to position [0, 0]
